Goal: Information Seeking & Learning: Find specific fact

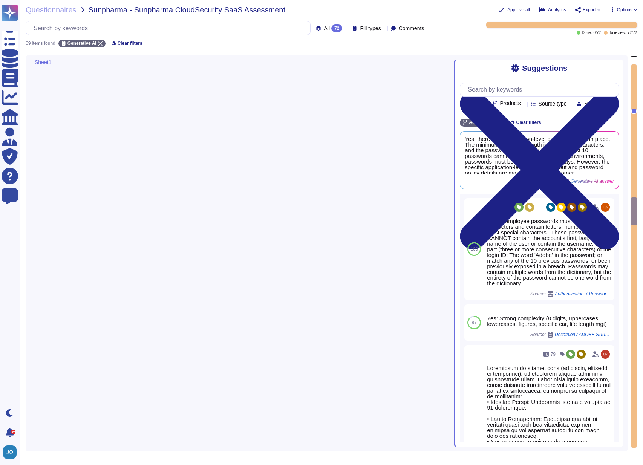
type textarea "The results of the penetration test reports are not fully shared with customers…"
type textarea "Internal audit results are confidential and not shared externally. However, thi…"
type textarea "Yes, we have the ability to logically segment customer data, ensuring that data…"
type textarea "Yes, Adobe conducts risk assessments associated with data governance requiremen…"
type textarea "Yes, Adobe requires a contractual agreement to be entered into with all vendors…"
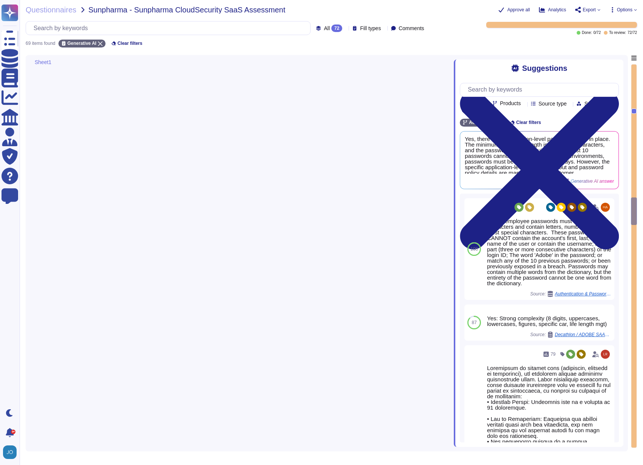
type textarea "Yes, we conduct role-specific security awareness and skills training tailored t…"
type textarea "Yes, all employees are required to sign various agreements, including a Non-Dis…"
type textarea "Yes, we provide a restructured document that outlines responsibilities based on…"
type textarea "Yes, customers have access to audit logs from the Admin Console, which allows t…"
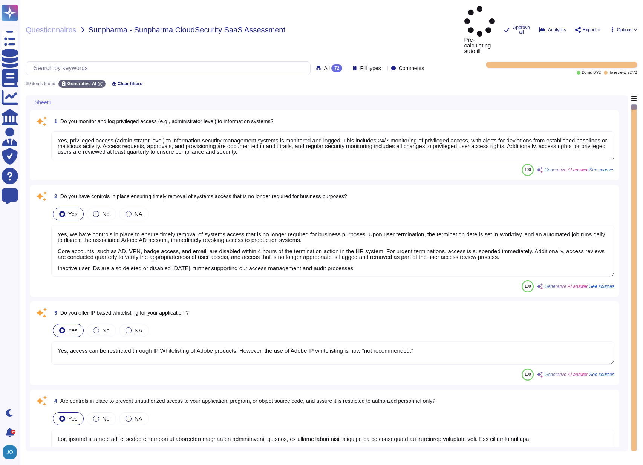
type textarea "Yes, privileged access (administrator level) to information security management…"
type textarea "Yes, we have controls in place to ensure timely removal of systems access that …"
type textarea "Yes, access can be restricted through IP Whitelisting of Adobe products. Howeve…"
type textarea "Yes, robust controls are in place to prevent unauthorized access to application…"
type textarea "Yes, strong and complex passwords are required for accessing application accoun…"
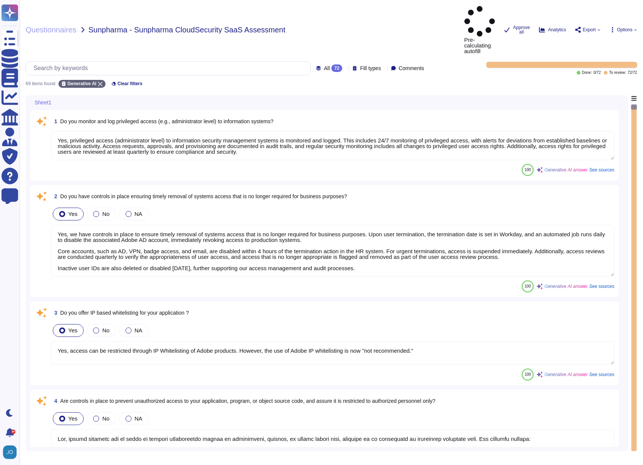
type textarea "For personnel accounts subscribed to the corporate identity management system, …"
click at [169, 62] on input "text" at bounding box center [170, 68] width 280 height 13
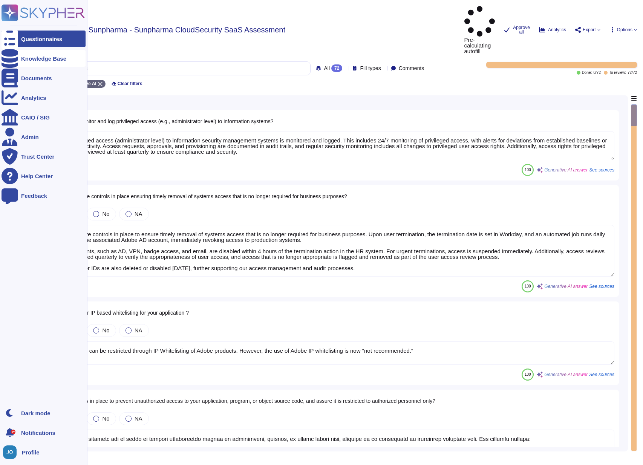
click at [27, 60] on div "Knowledge Base" at bounding box center [43, 59] width 45 height 6
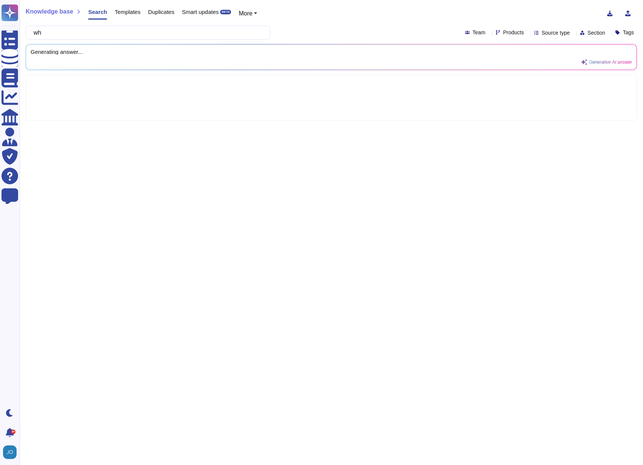
type input "w"
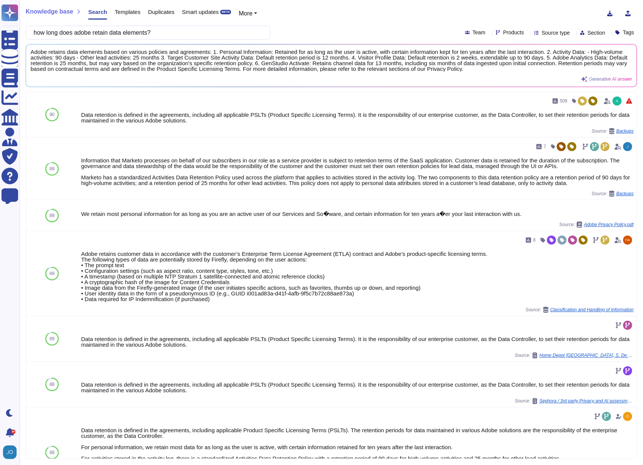
click at [118, 34] on input "how long does adobe retain data elements?" at bounding box center [146, 32] width 232 height 13
type input "how long does adobe retain data elements?"
click at [504, 31] on div "Products" at bounding box center [510, 33] width 31 height 6
type input "crea"
click at [480, 67] on div at bounding box center [482, 69] width 6 height 6
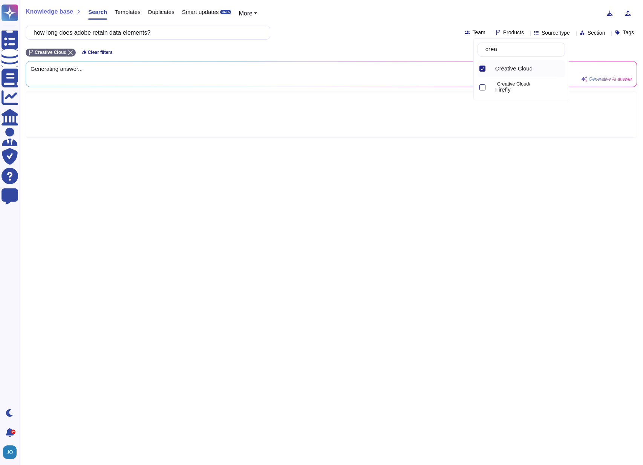
click at [405, 20] on div "Knowledge base Search Templates Duplicates Smart updates BETA More" at bounding box center [328, 13] width 605 height 15
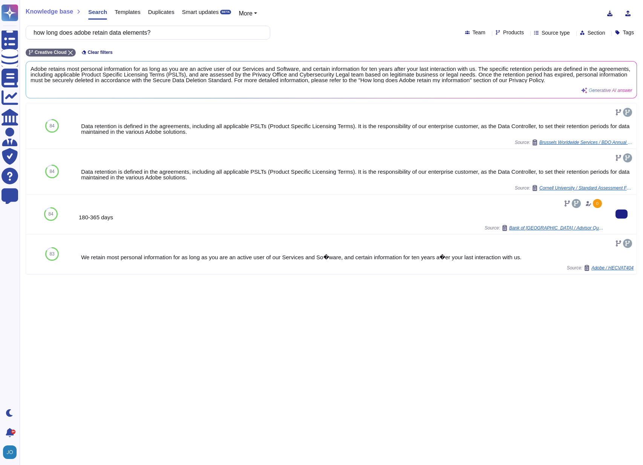
click at [461, 209] on div "180-365 days Source: Bank of Nova Scotia / Advisor Questionnaire for Coupa Alte…" at bounding box center [341, 214] width 524 height 34
click at [570, 229] on span "Bank of Nova Scotia / Advisor Questionnaire for Coupa Alternate Adobe Inc" at bounding box center [556, 228] width 94 height 5
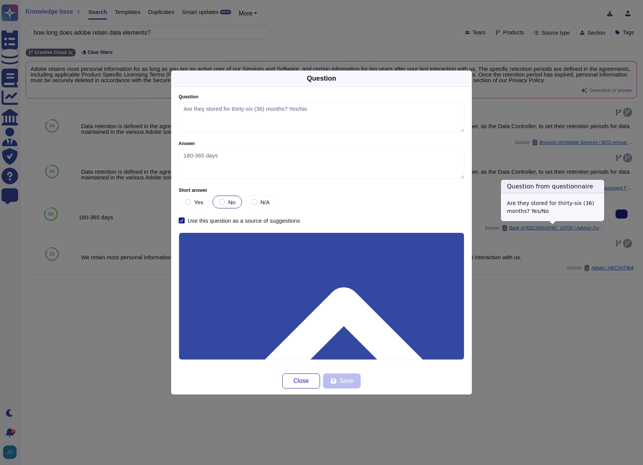
type textarea "Are they stored for thirty-six (36) months? Yes/No"
type textarea "180-365 days"
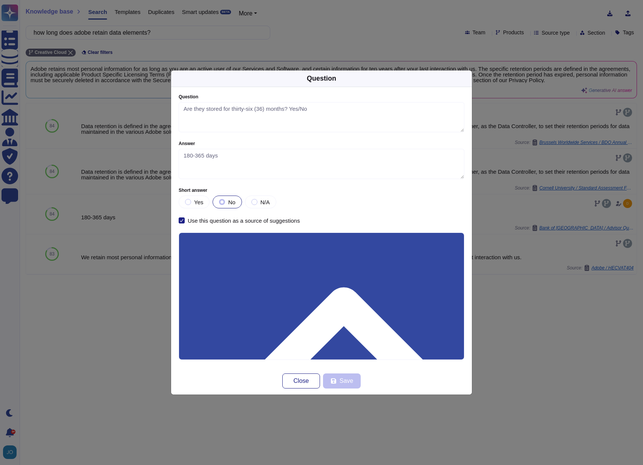
click at [517, 320] on div "Question Question Are they stored for thirty-six (36) months? Yes/No Answer 180…" at bounding box center [321, 232] width 643 height 465
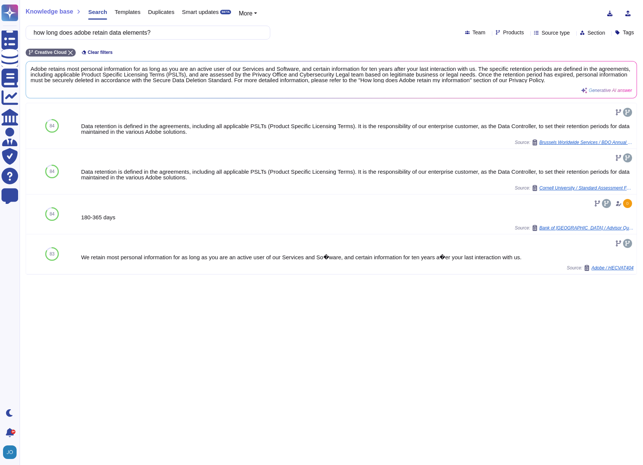
click at [516, 292] on div "Knowledge base Search Templates Duplicates Smart updates BETA More how long doe…" at bounding box center [331, 232] width 623 height 465
